Goal: Communication & Community: Share content

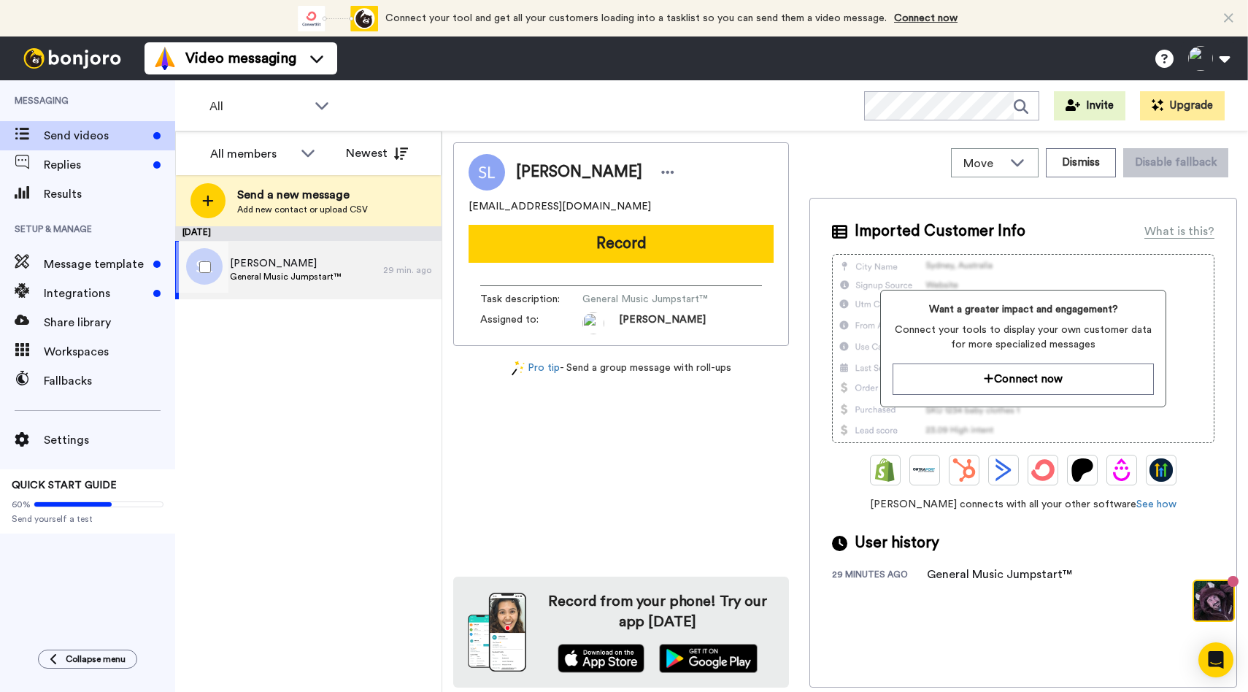
click at [288, 276] on span "General Music Jumpstart™" at bounding box center [285, 277] width 111 height 12
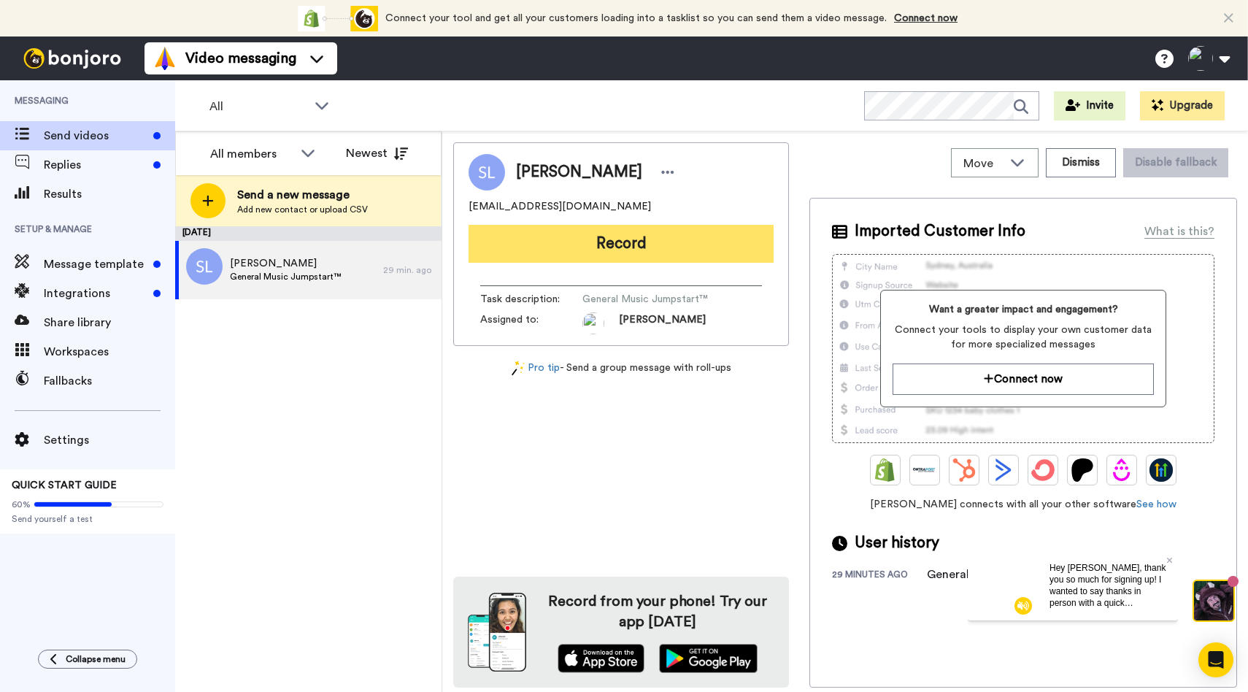
click at [573, 243] on button "Record" at bounding box center [621, 244] width 305 height 38
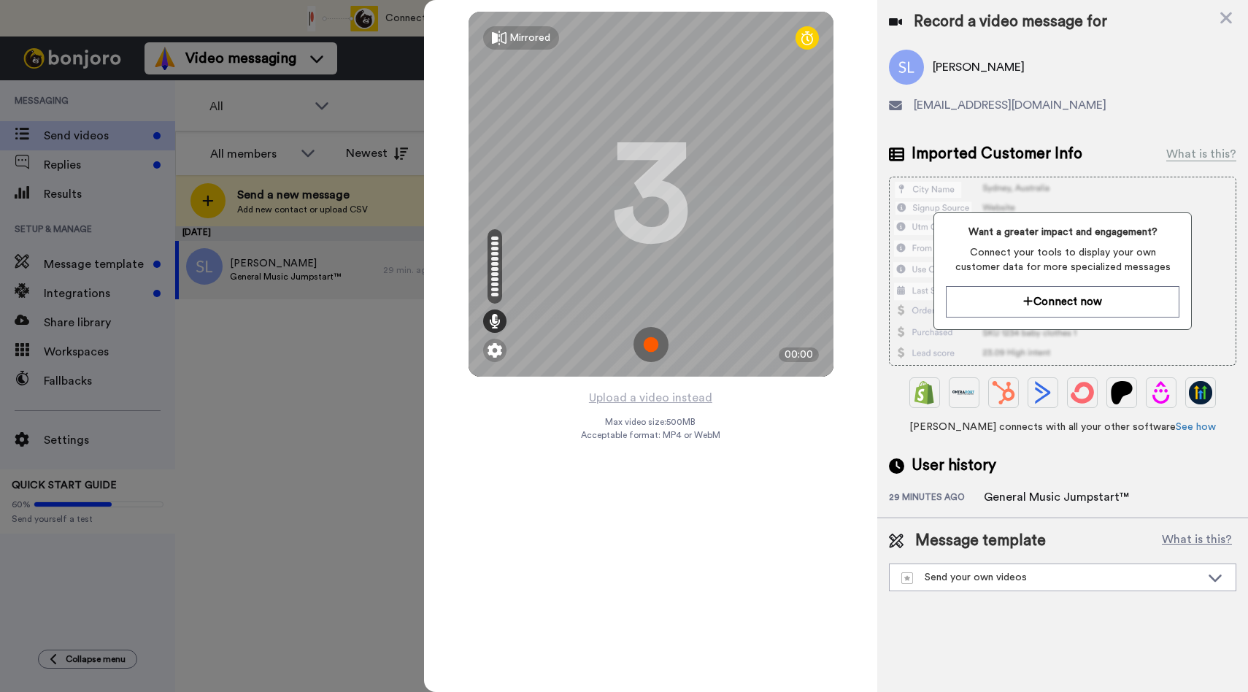
click at [653, 335] on img at bounding box center [651, 344] width 35 height 35
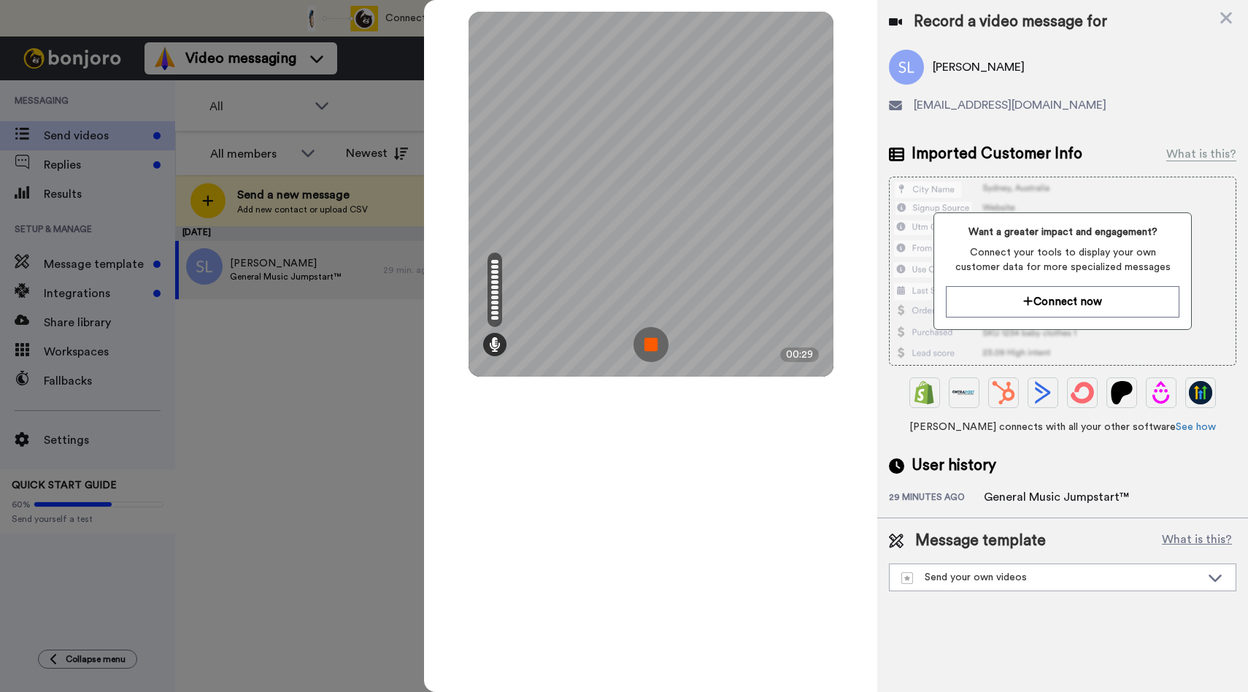
click at [653, 335] on img at bounding box center [651, 344] width 35 height 35
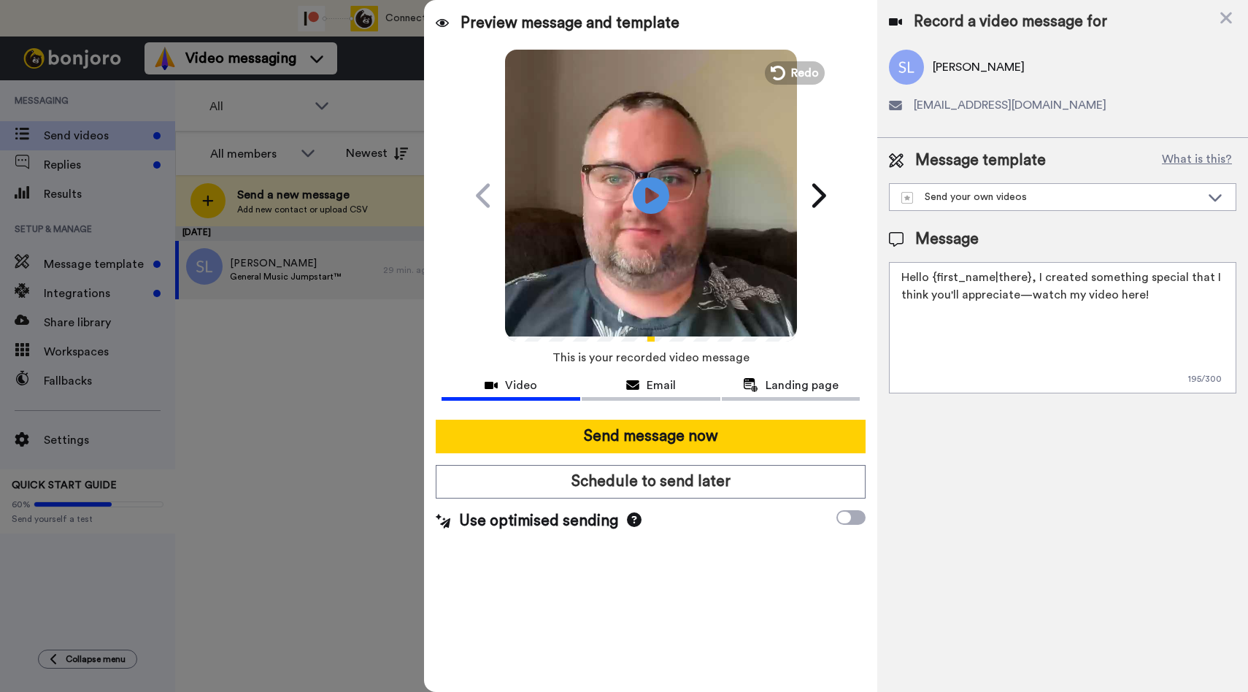
click at [985, 364] on textarea "Hello {first_name|there}, I created something special that I think you'll appre…" at bounding box center [1063, 327] width 348 height 131
drag, startPoint x: 1184, startPoint y: 334, endPoint x: 1026, endPoint y: 274, distance: 169.4
click at [1026, 274] on textarea "Hello {first_name|there}, I created something special that I think you'll appre…" at bounding box center [1063, 327] width 348 height 131
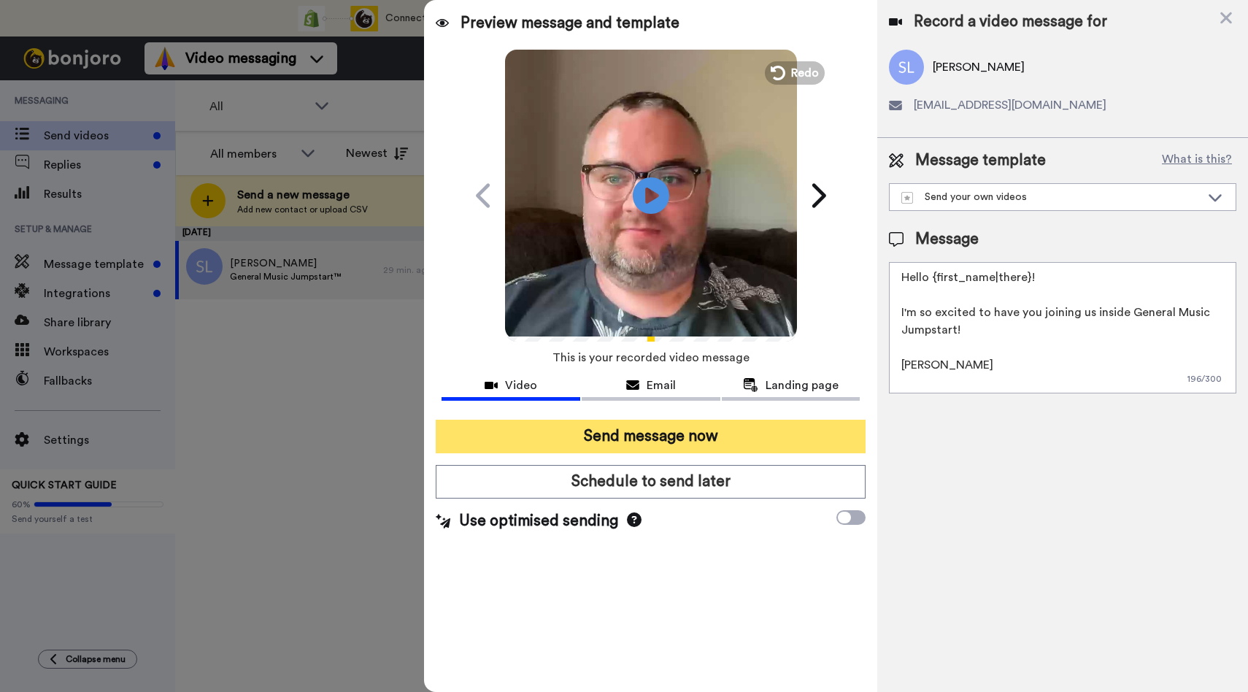
type textarea "Hello {first_name|there}! I'm so excited to have you joining us inside General …"
click at [698, 434] on button "Send message now" at bounding box center [651, 437] width 430 height 34
